Goal: Task Accomplishment & Management: Use online tool/utility

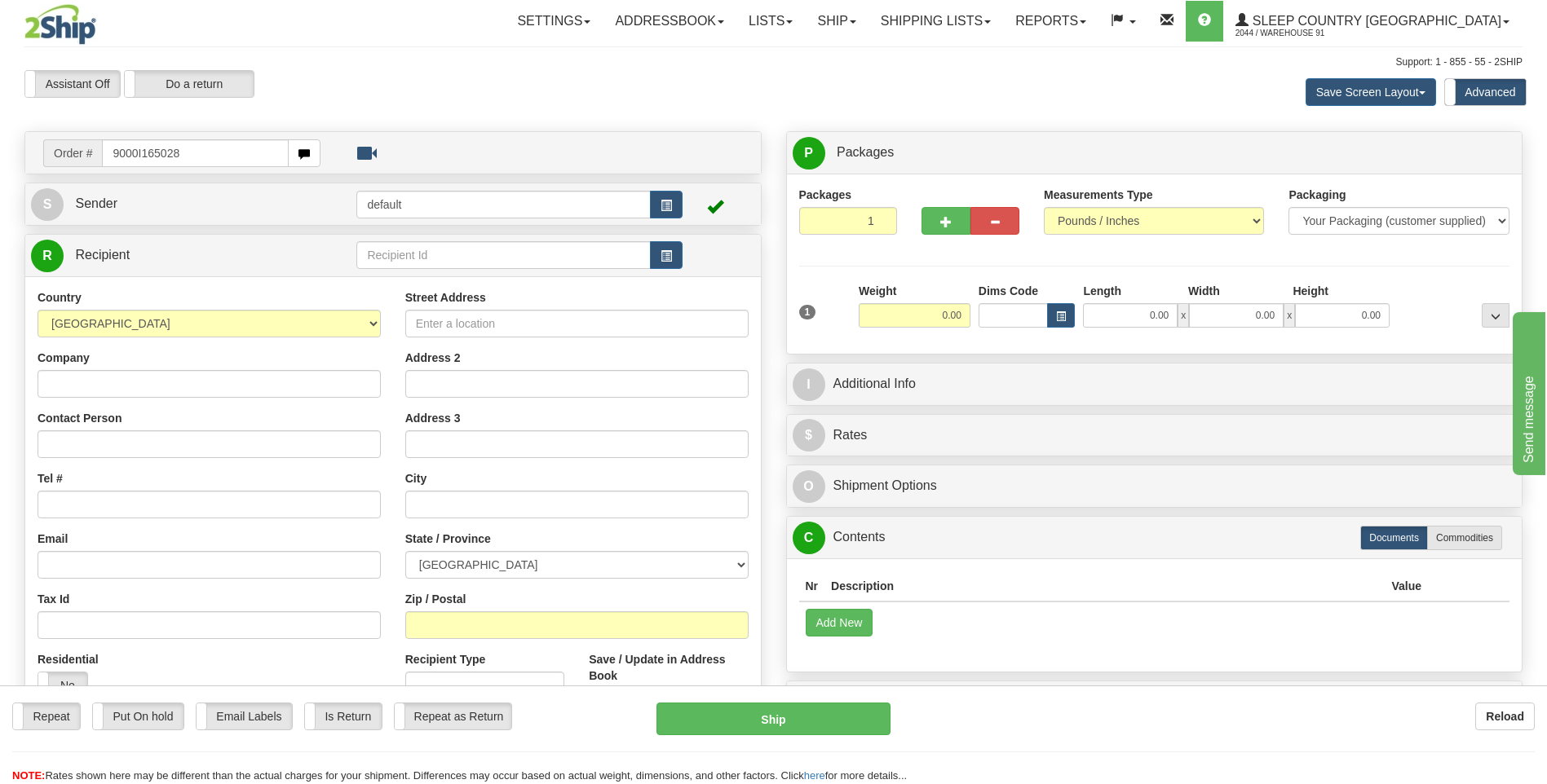
type input "9000I165028"
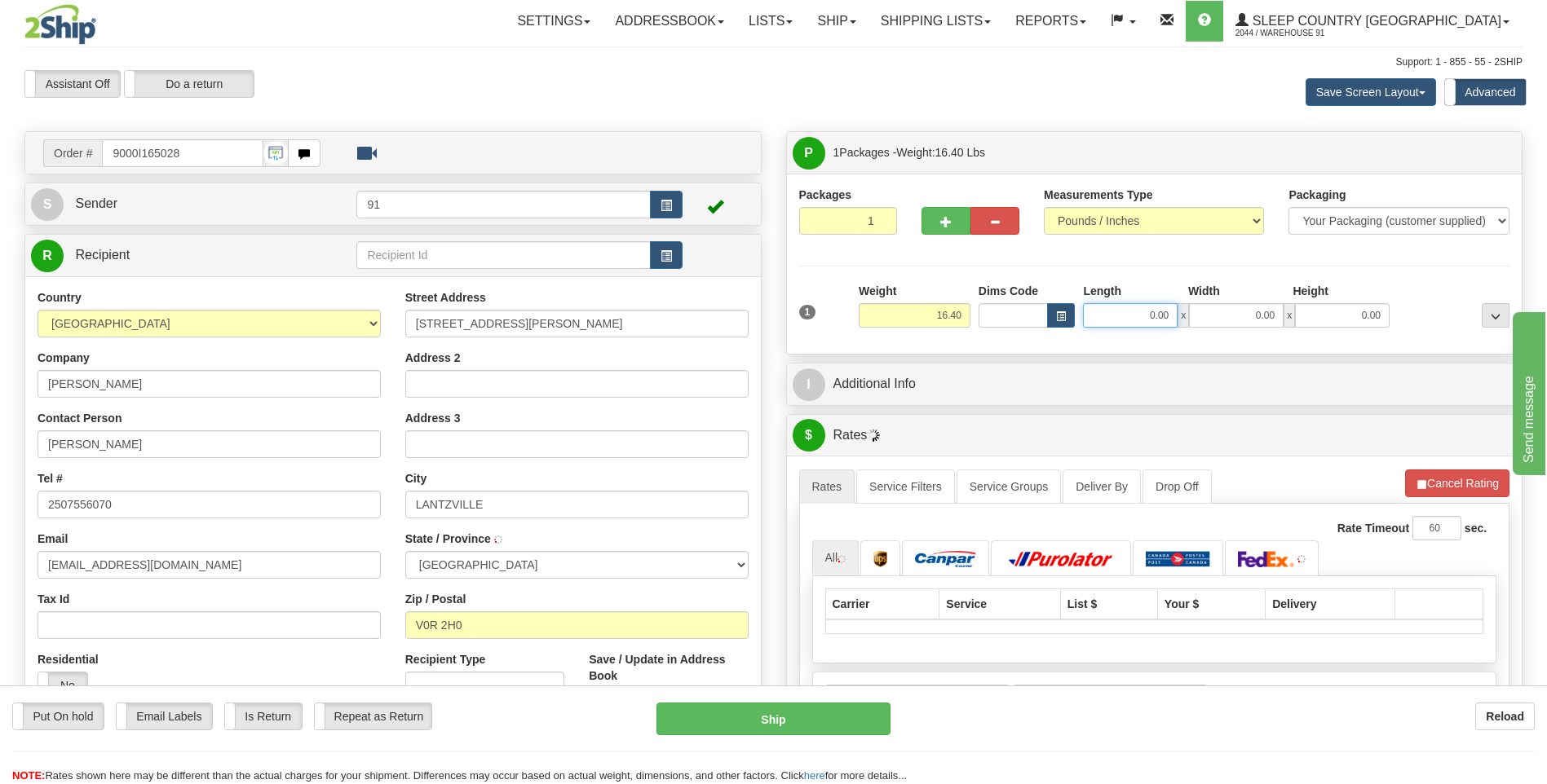
click at [1139, 320] on input "0.00" at bounding box center [1130, 315] width 94 height 24
type input "11.00"
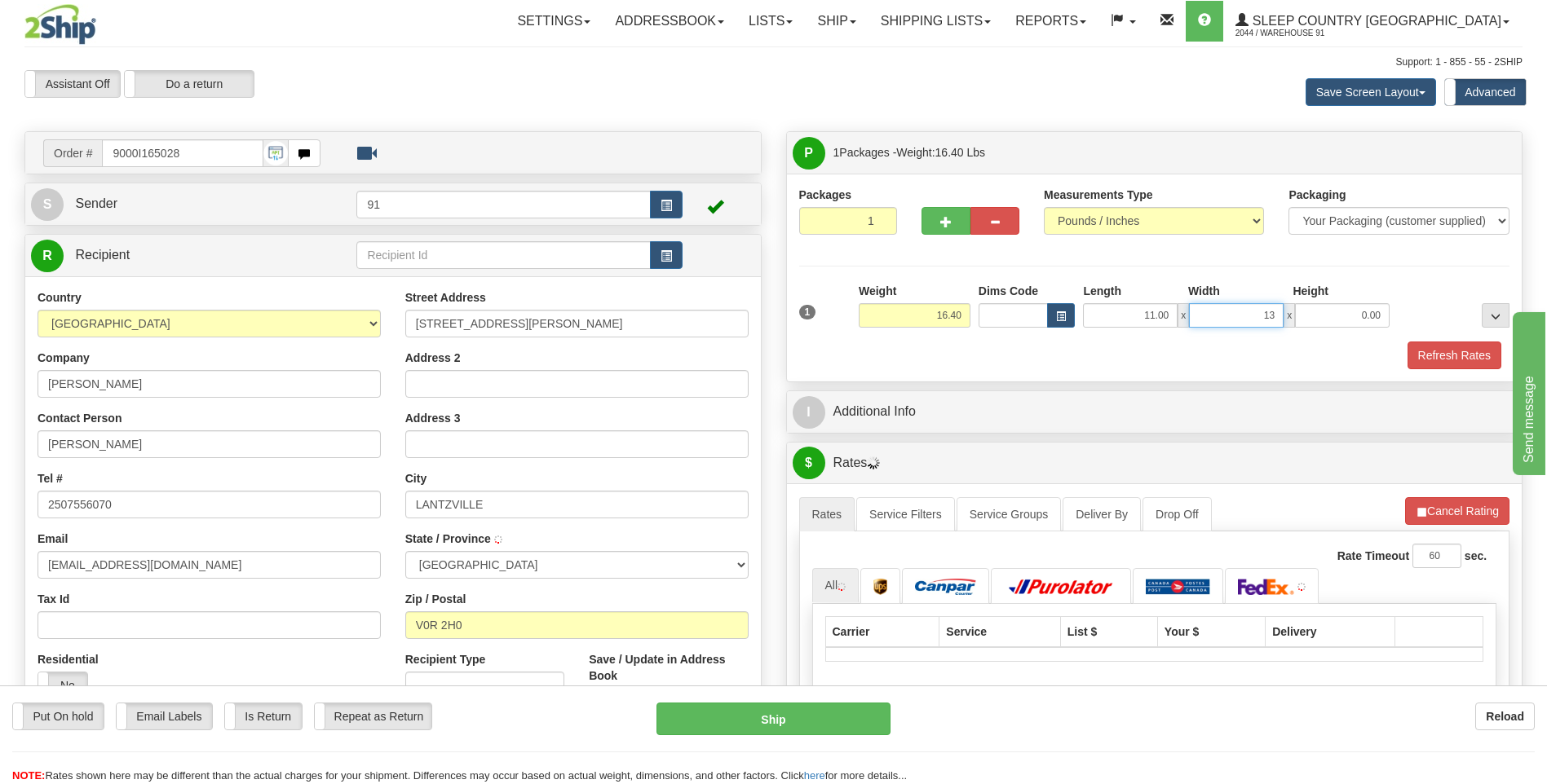
type input "13.00"
click at [1462, 353] on button "Refresh Rates" at bounding box center [1455, 355] width 94 height 28
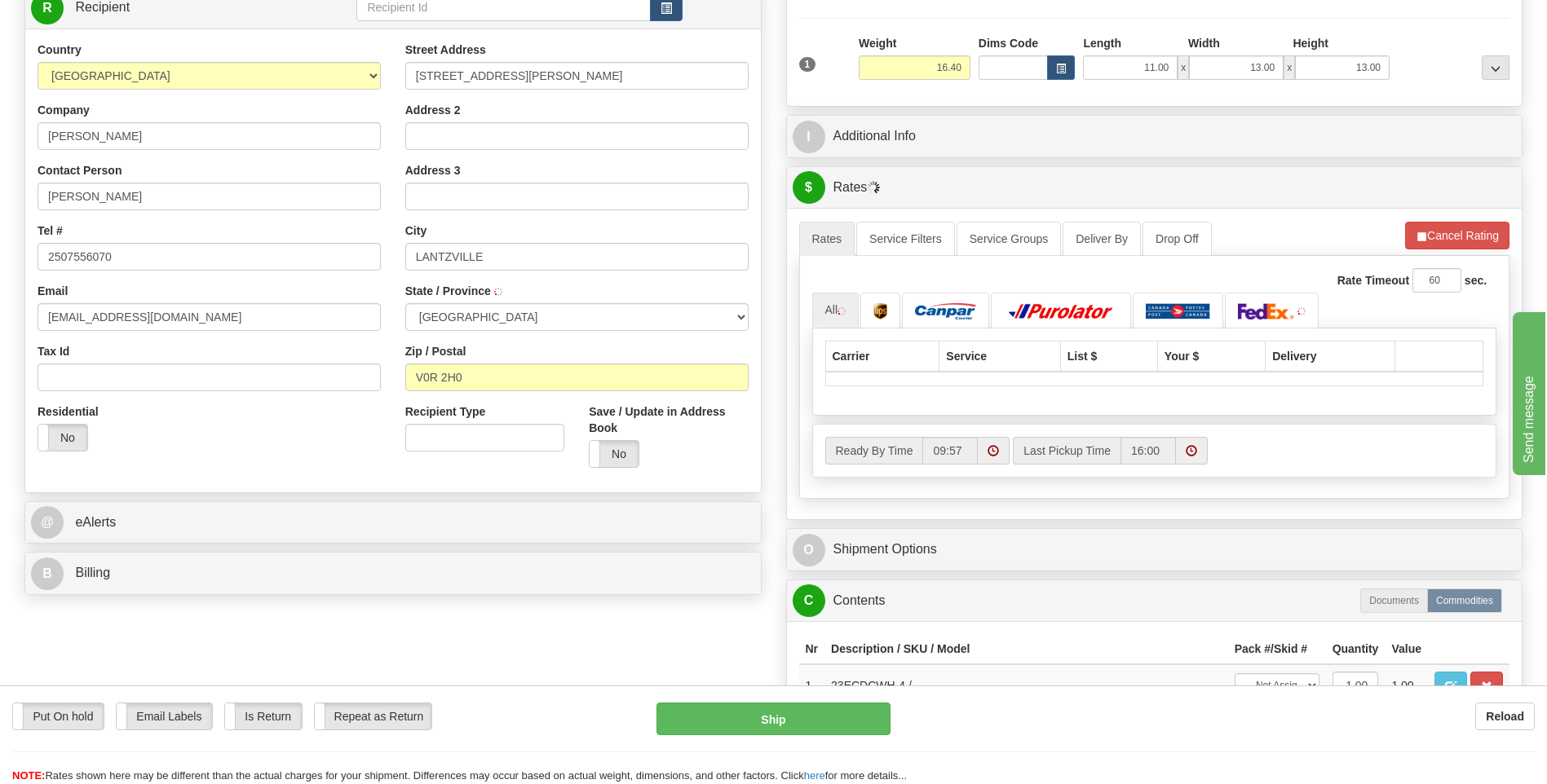
scroll to position [82, 0]
